Goal: Task Accomplishment & Management: Complete application form

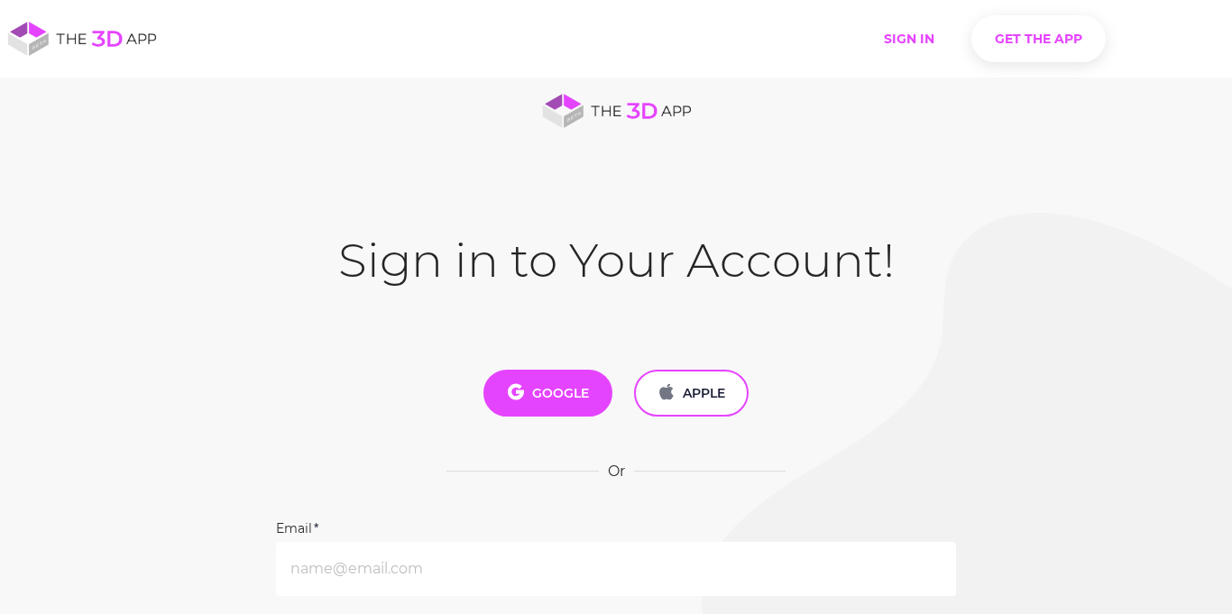
click at [549, 389] on span "GOOGLE" at bounding box center [548, 393] width 82 height 20
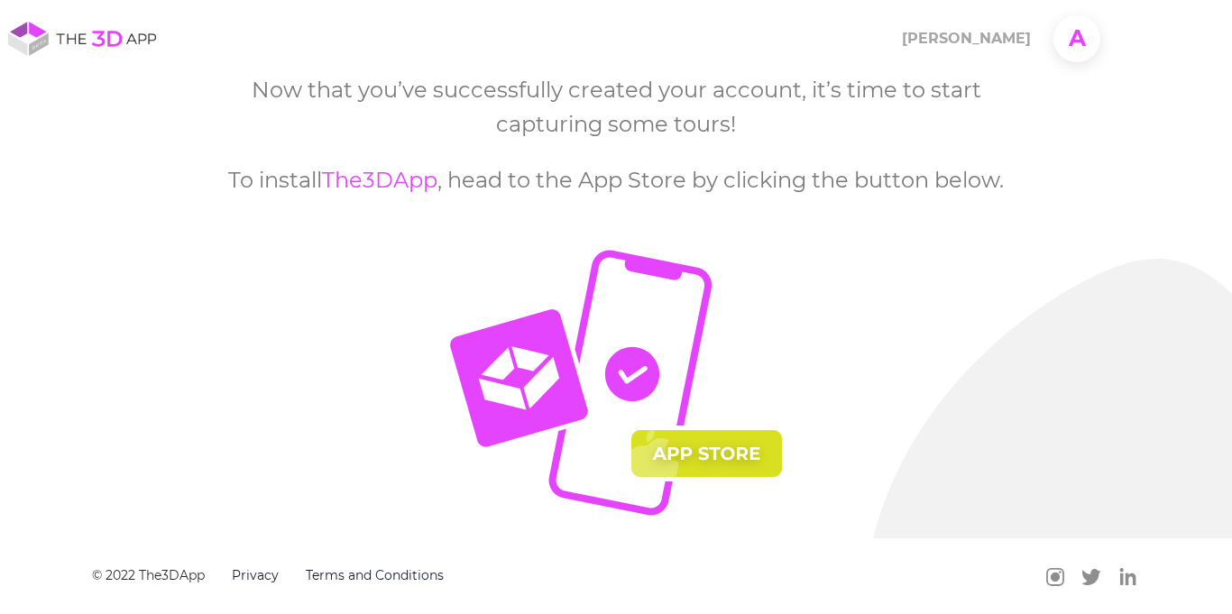
scroll to position [185, 0]
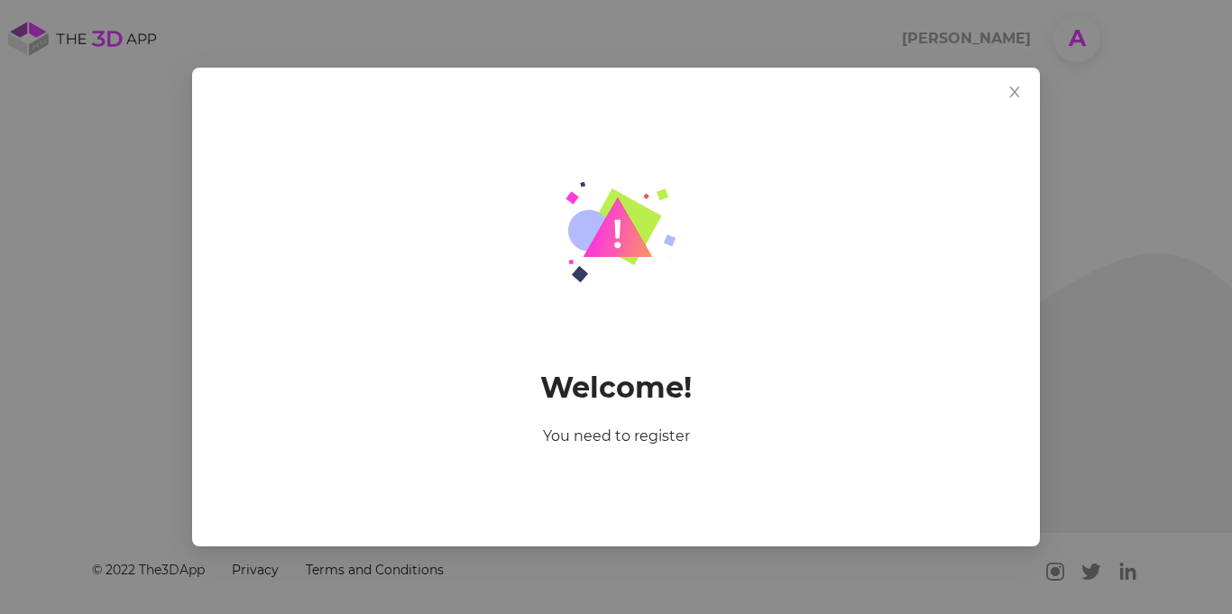
click at [916, 191] on div "Welcome! You need to register" at bounding box center [616, 306] width 804 height 435
click at [1016, 91] on icon "close" at bounding box center [1014, 92] width 14 height 14
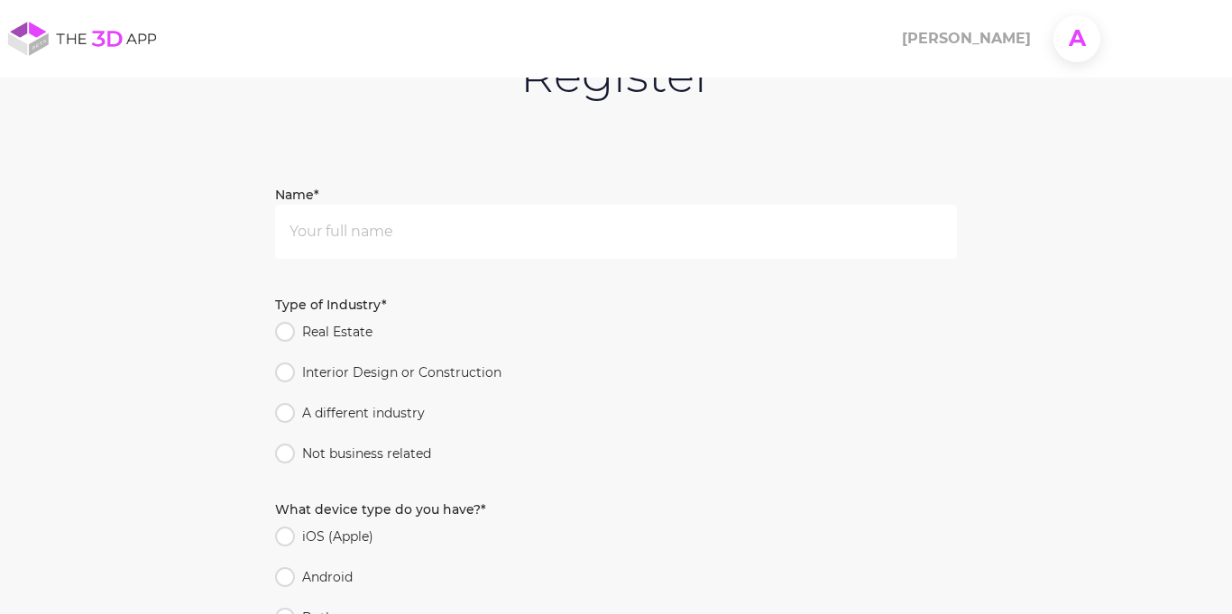
scroll to position [231, 0]
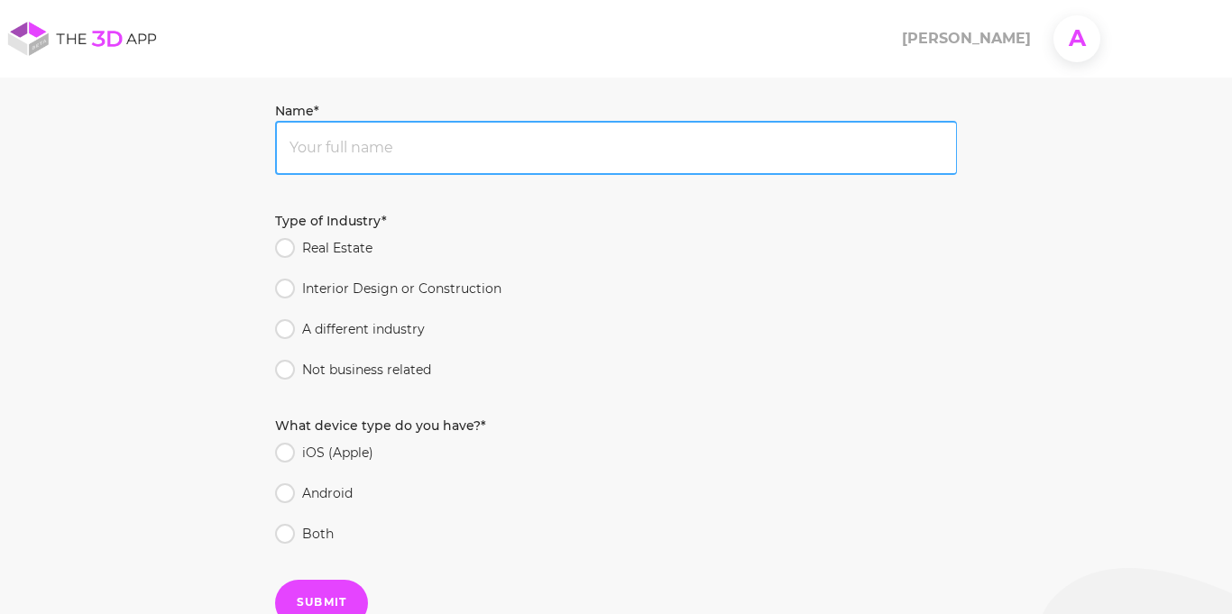
click at [790, 123] on input "Name*" at bounding box center [616, 148] width 682 height 54
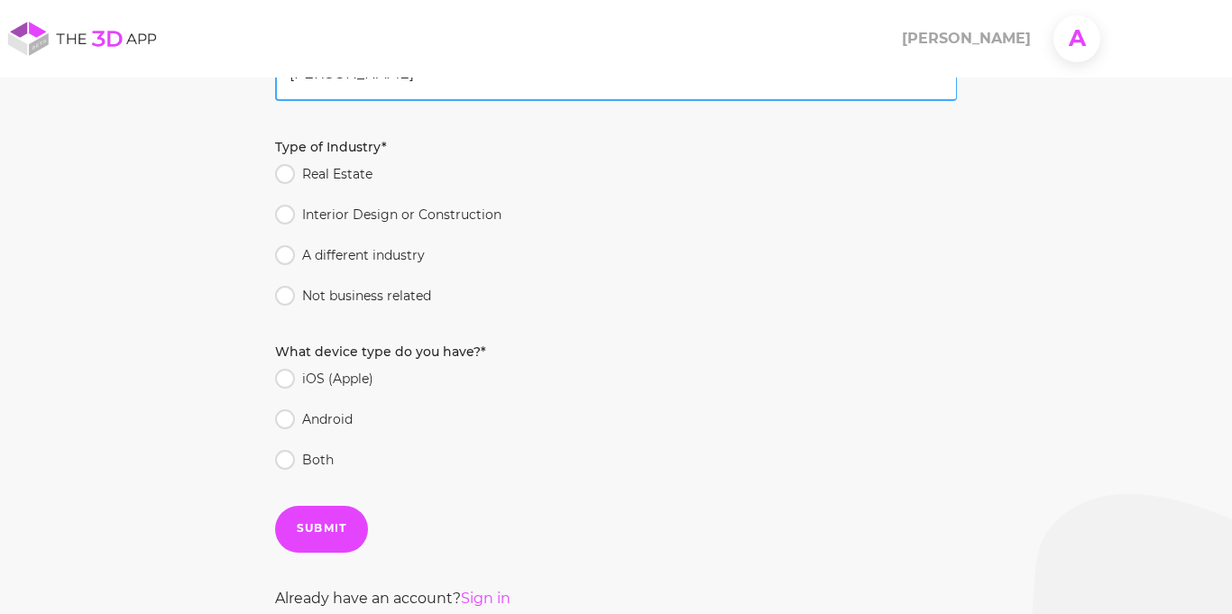
scroll to position [322, 0]
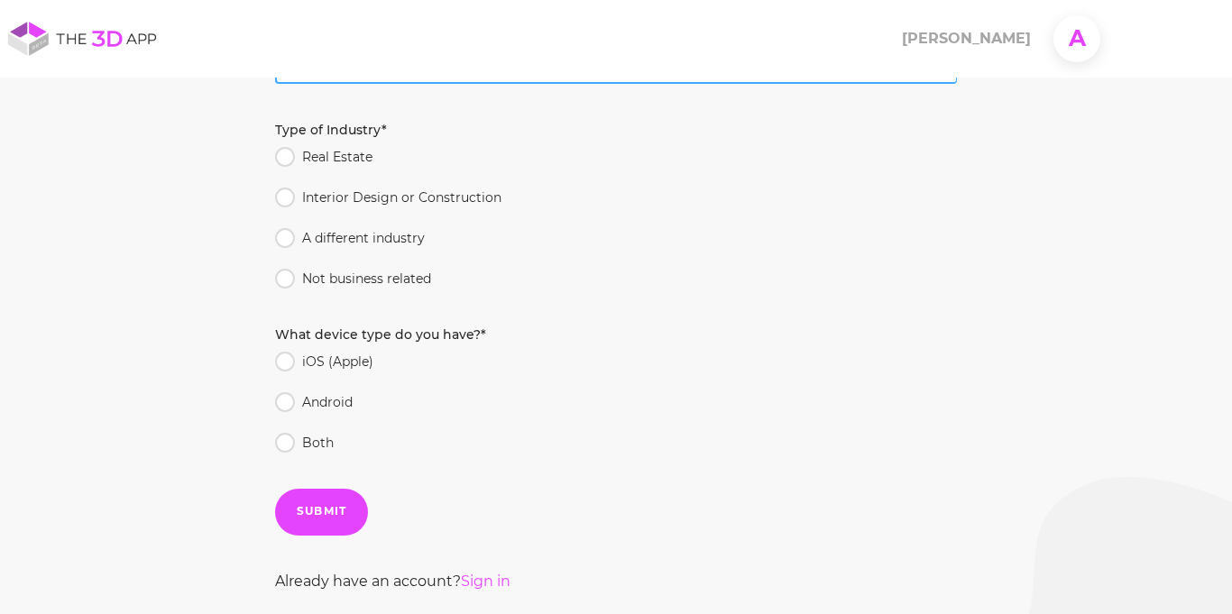
type input "[PERSON_NAME]"
click at [425, 283] on span "Not business related" at bounding box center [366, 279] width 143 height 20
click at [288, 281] on input "Not business related" at bounding box center [281, 275] width 13 height 13
radio input "true"
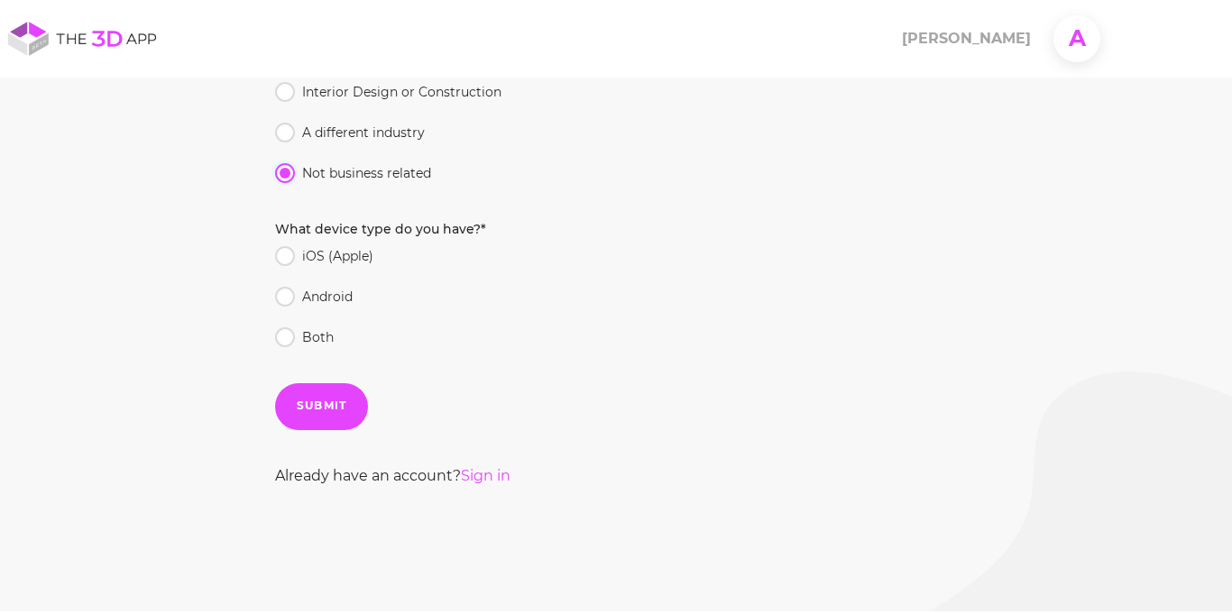
scroll to position [428, 0]
click at [389, 342] on label "Both" at bounding box center [612, 336] width 674 height 20
click at [288, 339] on input "Both" at bounding box center [281, 332] width 13 height 13
radio input "true"
click at [308, 408] on div "SUBMIT" at bounding box center [322, 405] width 50 height 17
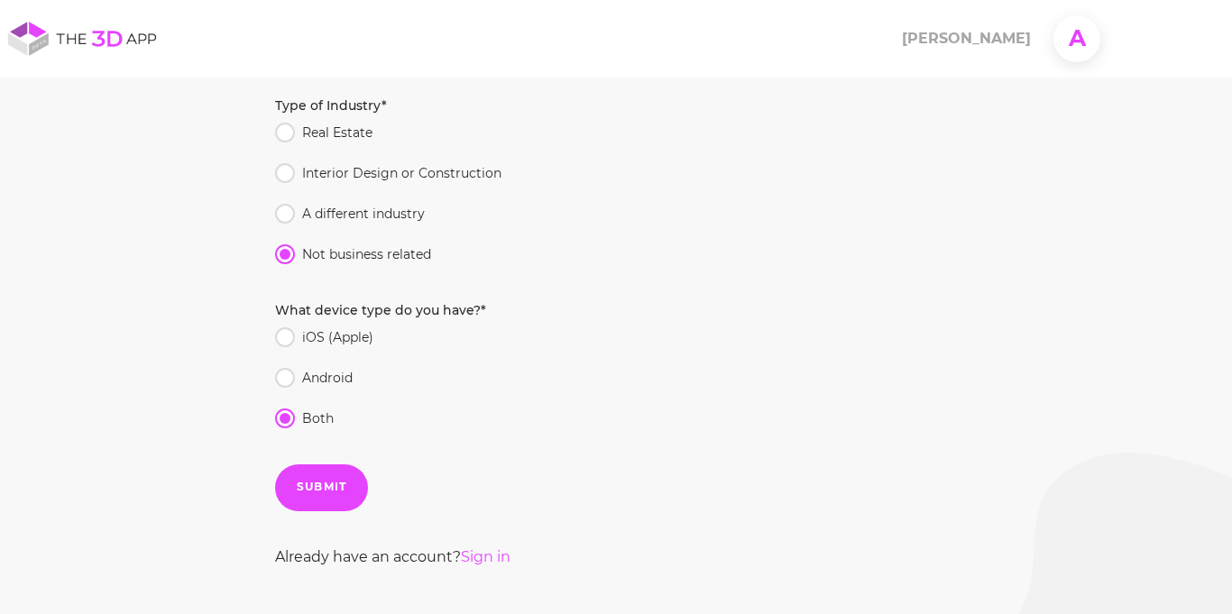
scroll to position [347, 0]
click at [326, 484] on div "SUBMIT" at bounding box center [322, 486] width 50 height 17
click at [307, 389] on div "iOS (Apple) Android Both" at bounding box center [616, 376] width 682 height 101
click at [306, 380] on span "Android" at bounding box center [327, 377] width 65 height 20
click at [288, 380] on input "Android" at bounding box center [281, 373] width 13 height 13
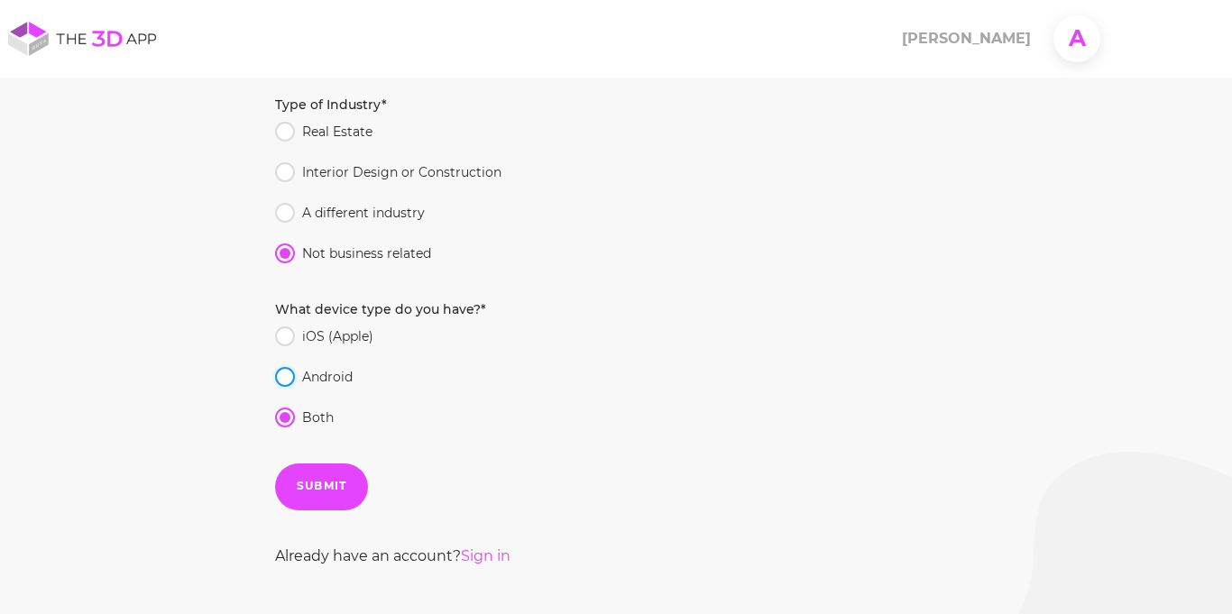
radio input "true"
radio input "false"
click at [353, 476] on button "SUBMIT" at bounding box center [321, 486] width 93 height 47
click at [306, 212] on span "A different industry" at bounding box center [363, 213] width 137 height 20
click at [288, 212] on input "A different industry" at bounding box center [281, 209] width 13 height 13
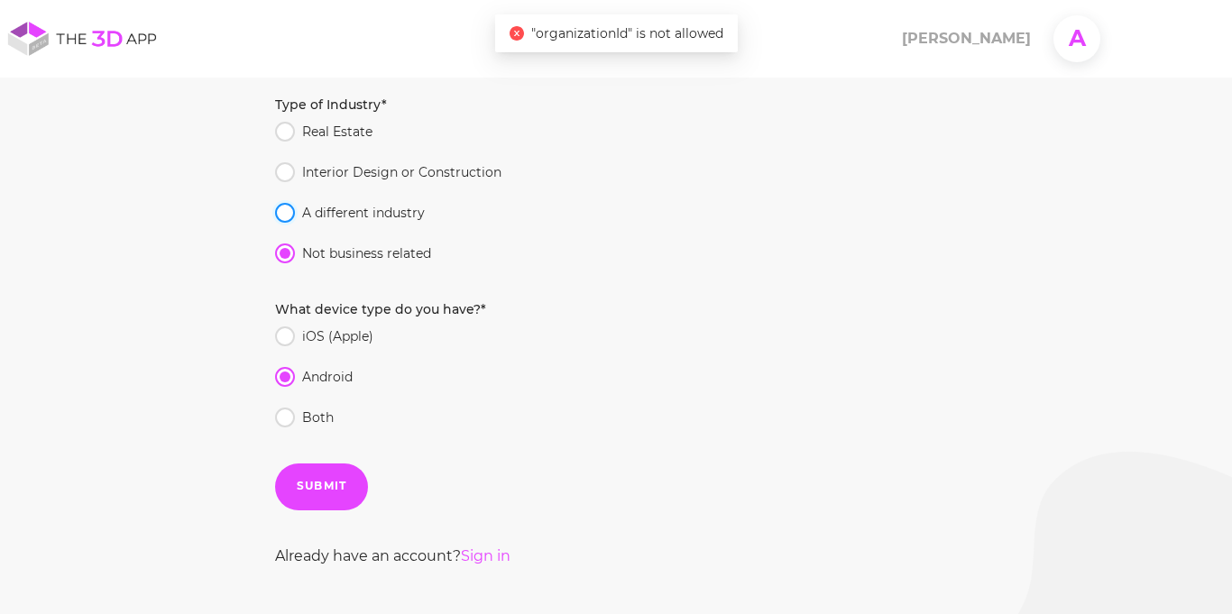
radio input "true"
radio input "false"
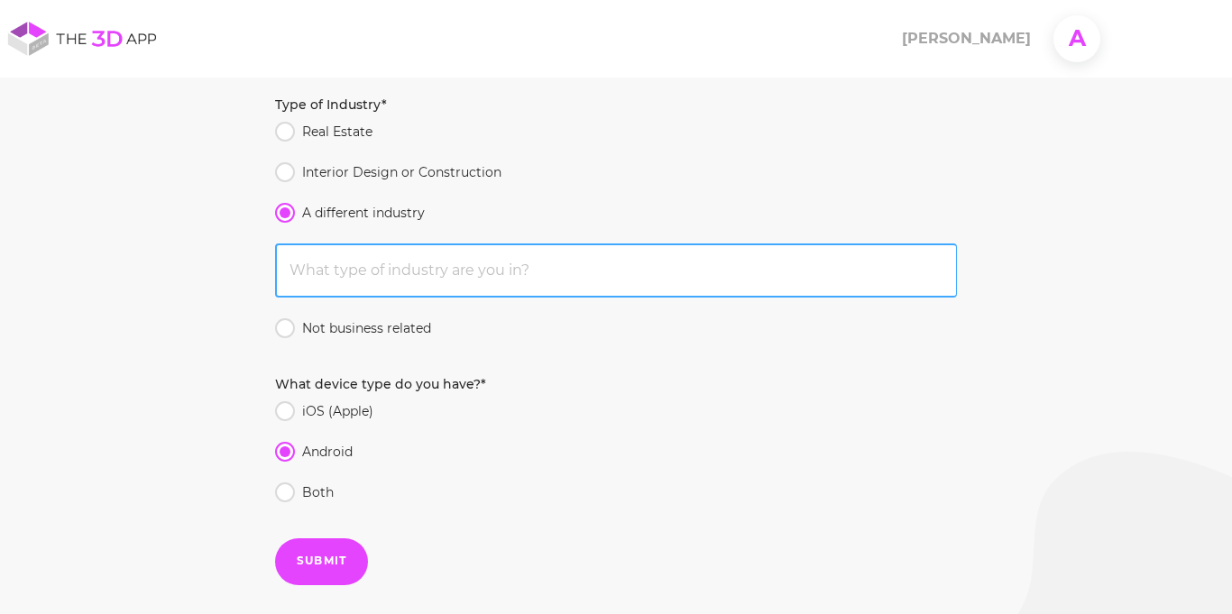
click at [329, 279] on input "text" at bounding box center [616, 270] width 682 height 54
click at [297, 273] on input "shool" at bounding box center [616, 270] width 682 height 54
type input "school"
click at [275, 538] on button "SUBMIT" at bounding box center [321, 561] width 93 height 47
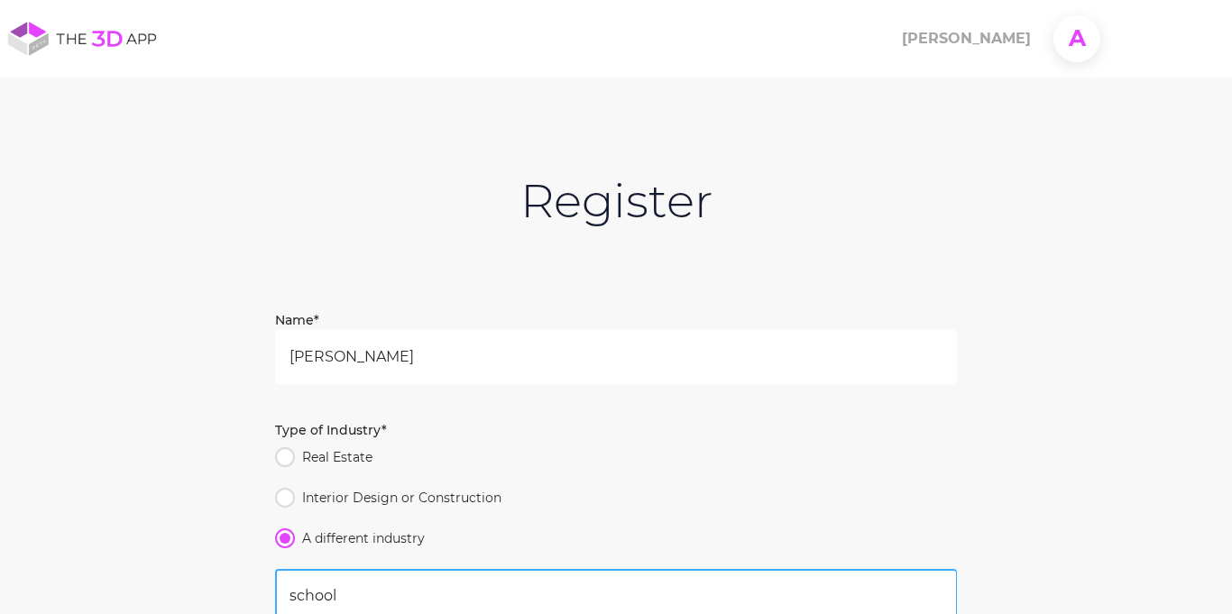
scroll to position [0, 0]
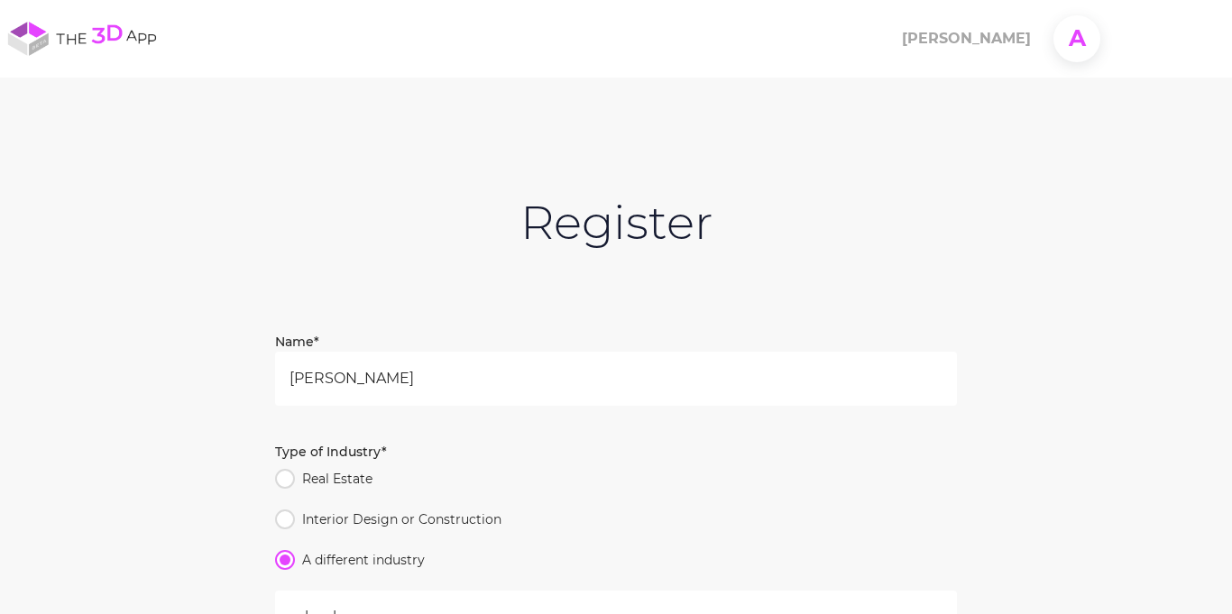
click at [115, 30] on icon at bounding box center [81, 39] width 163 height 38
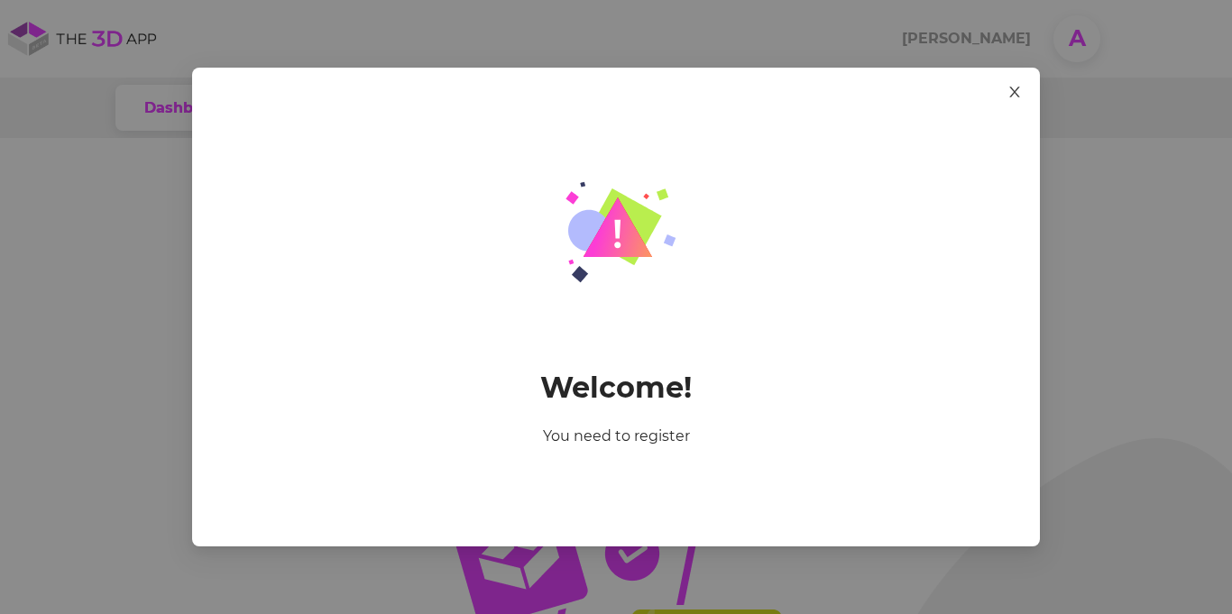
click at [1011, 95] on icon "close" at bounding box center [1014, 92] width 10 height 11
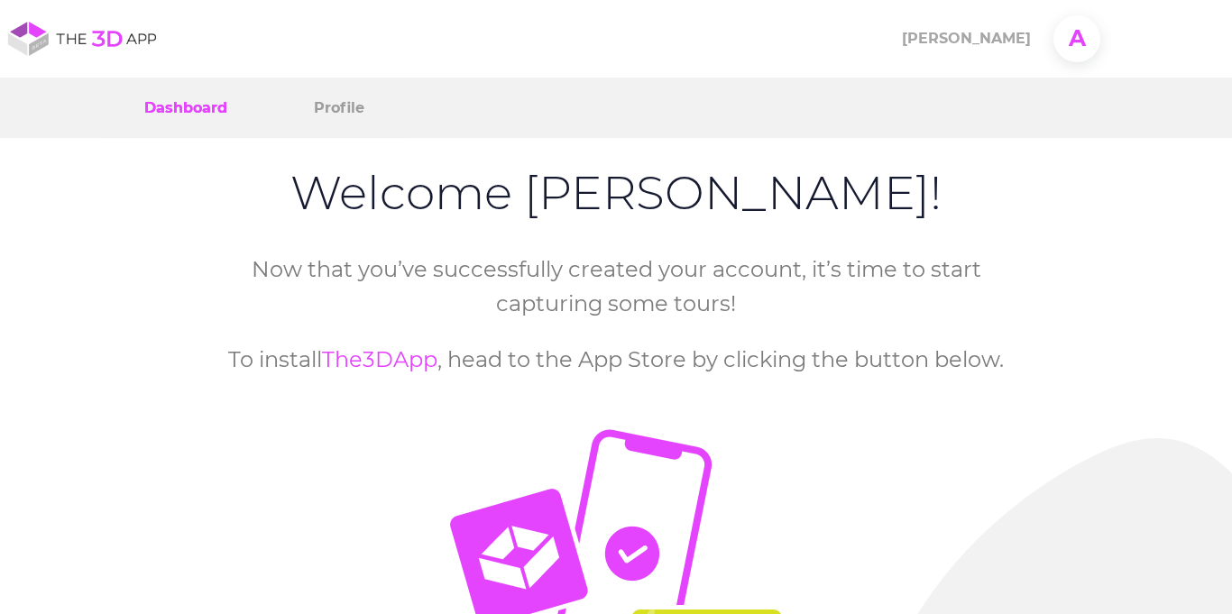
scroll to position [185, 0]
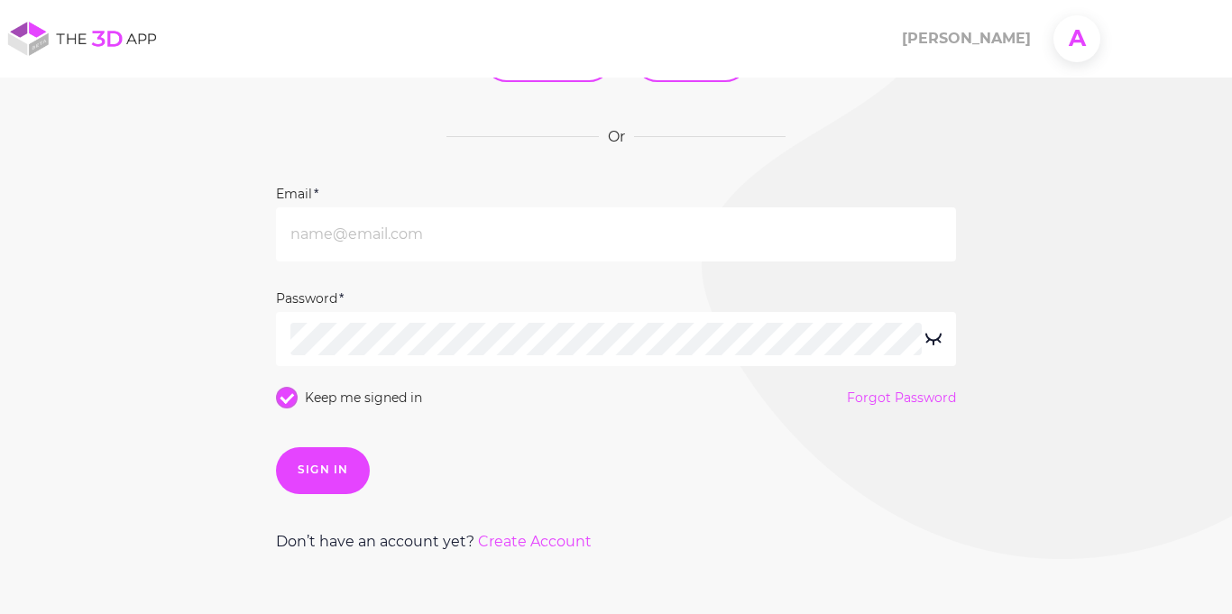
scroll to position [335, 0]
click at [544, 538] on link "Create Account" at bounding box center [535, 540] width 114 height 17
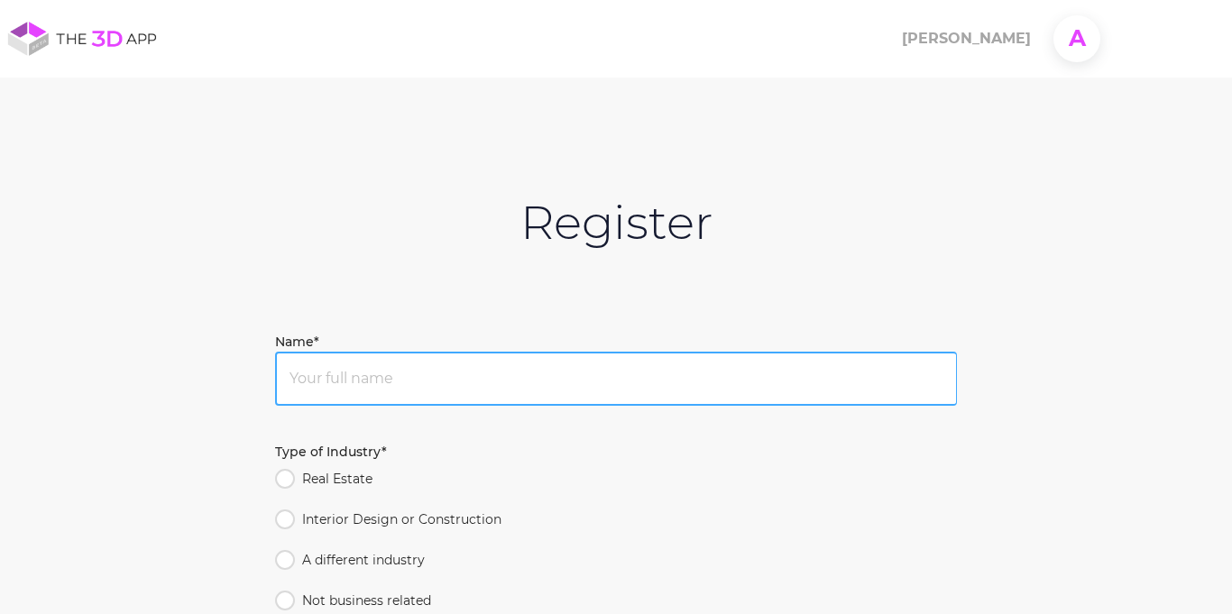
click at [497, 396] on input "Name*" at bounding box center [616, 379] width 682 height 54
type input "[PERSON_NAME]"
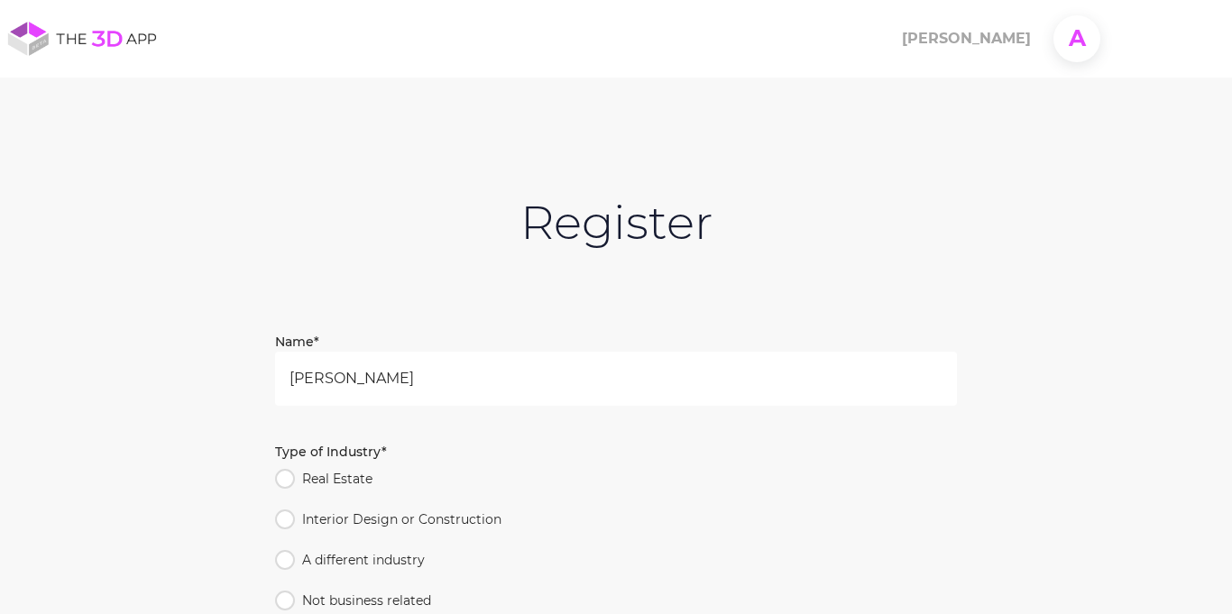
click at [389, 481] on label "Real Estate" at bounding box center [612, 479] width 674 height 20
click at [288, 481] on input "Real Estate" at bounding box center [281, 475] width 13 height 13
radio input "true"
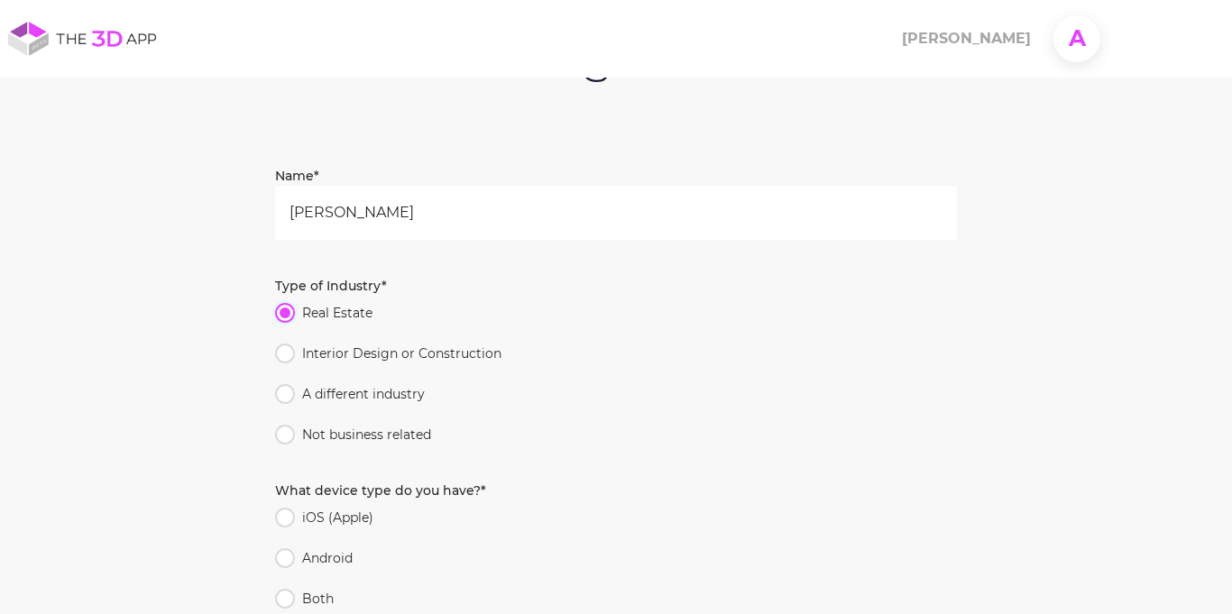
scroll to position [167, 0]
click at [396, 426] on span "Not business related" at bounding box center [366, 434] width 143 height 20
click at [288, 426] on input "Not business related" at bounding box center [281, 430] width 13 height 13
radio input "true"
radio input "false"
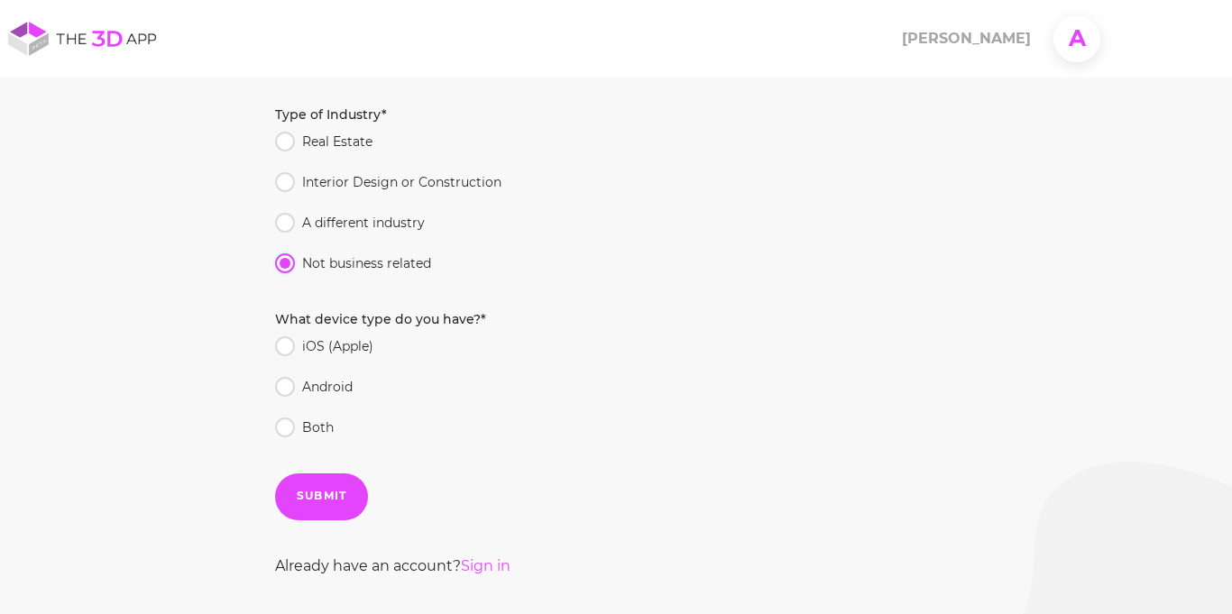
scroll to position [354, 0]
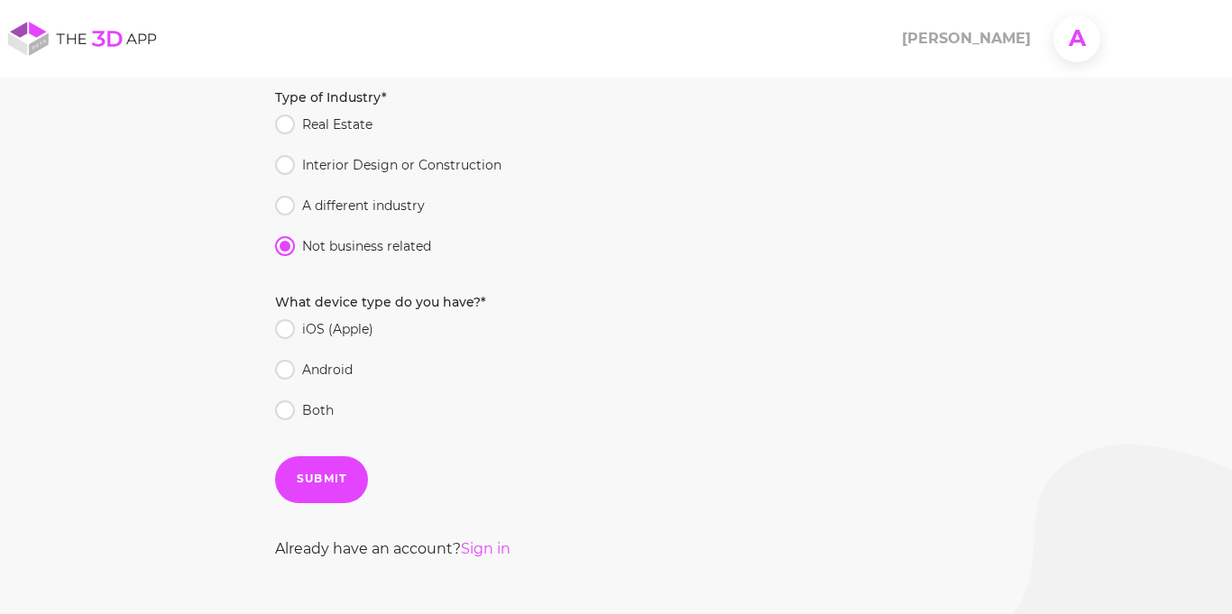
click at [348, 401] on label "Both" at bounding box center [612, 410] width 674 height 20
click at [288, 401] on input "Both" at bounding box center [281, 406] width 13 height 13
radio input "true"
click at [327, 482] on div "SUBMIT" at bounding box center [322, 479] width 50 height 17
click at [603, 37] on span ""organizationId" is not allowed" at bounding box center [627, 33] width 192 height 16
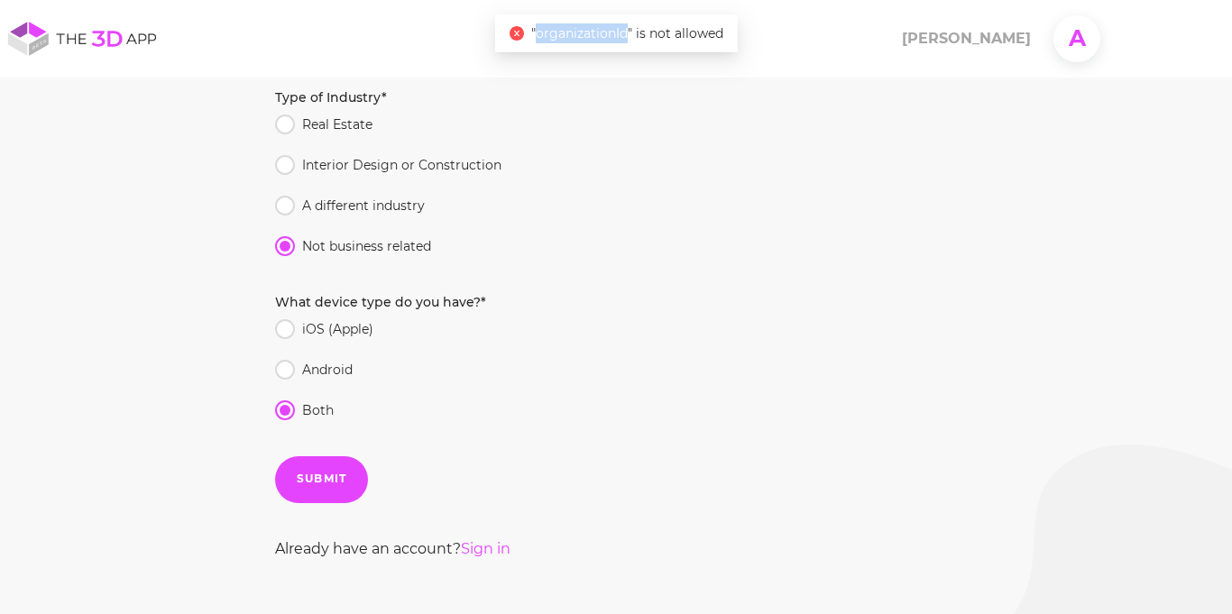
drag, startPoint x: 629, startPoint y: 29, endPoint x: 536, endPoint y: 40, distance: 94.4
click at [536, 40] on span ""organizationId" is not allowed" at bounding box center [627, 33] width 192 height 16
copy span "organizationId"
